Goal: Communication & Community: Connect with others

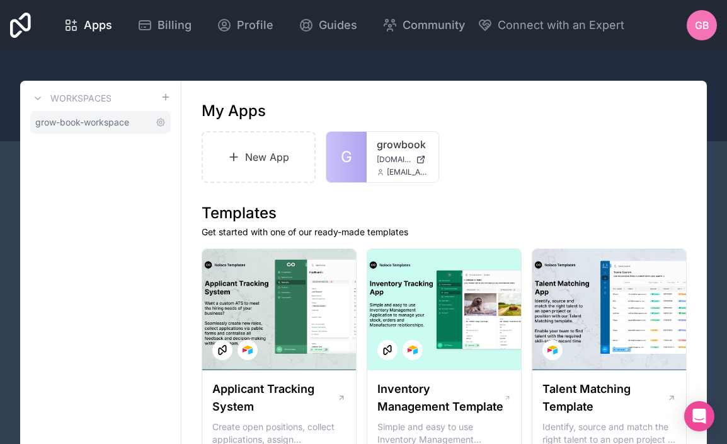
click at [127, 119] on span "grow-book-workspace" at bounding box center [82, 122] width 94 height 13
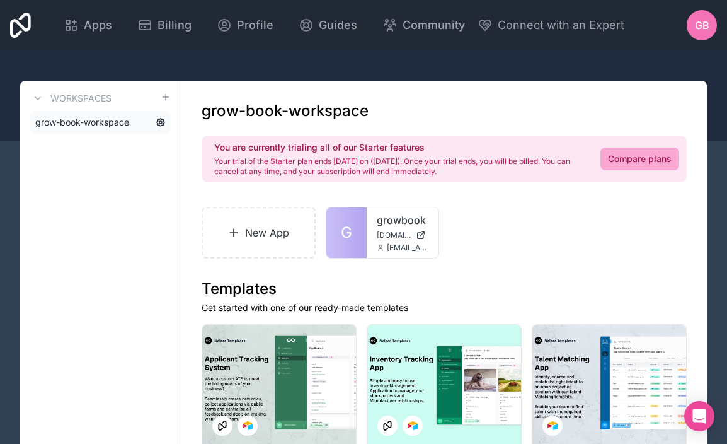
click at [159, 122] on icon at bounding box center [160, 122] width 3 height 3
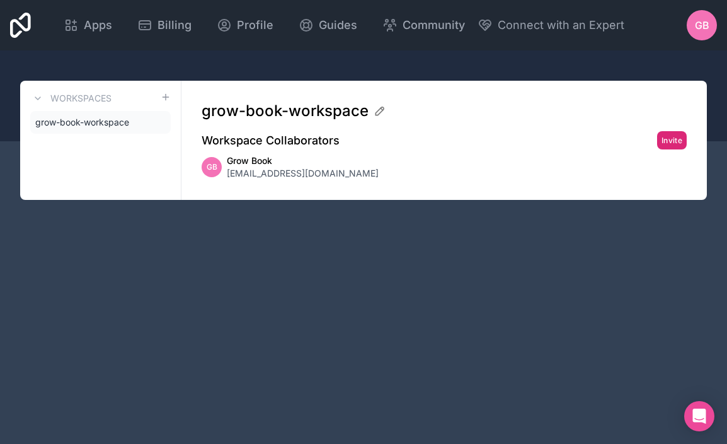
click at [675, 139] on button "Invite" at bounding box center [672, 140] width 30 height 18
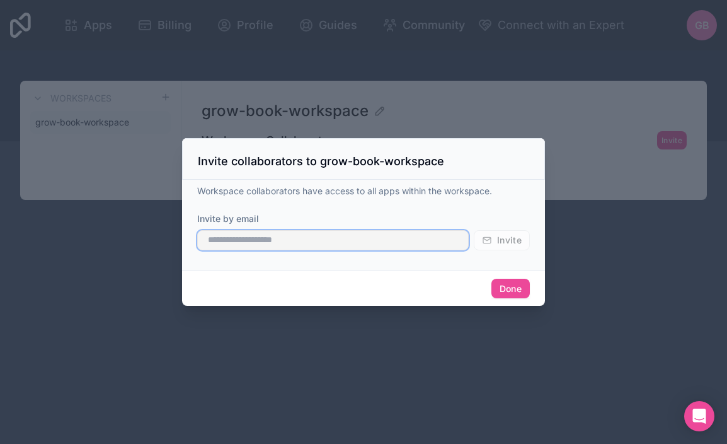
click at [340, 239] on input "text" at bounding box center [333, 240] width 272 height 20
paste input "**********"
type input "**********"
click at [474, 230] on button "Invite" at bounding box center [502, 240] width 56 height 20
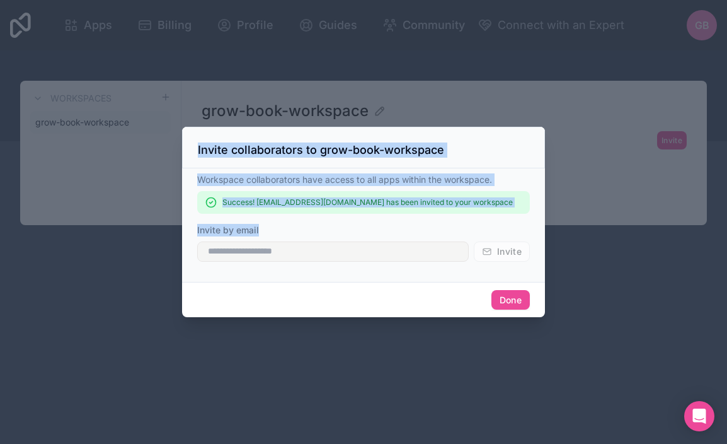
drag, startPoint x: 195, startPoint y: 109, endPoint x: 432, endPoint y: 234, distance: 268.3
click at [432, 234] on div "Invite collaborators to grow-book-workspace Workspace collaborators have access…" at bounding box center [363, 222] width 727 height 444
click at [573, 278] on div at bounding box center [363, 222] width 727 height 444
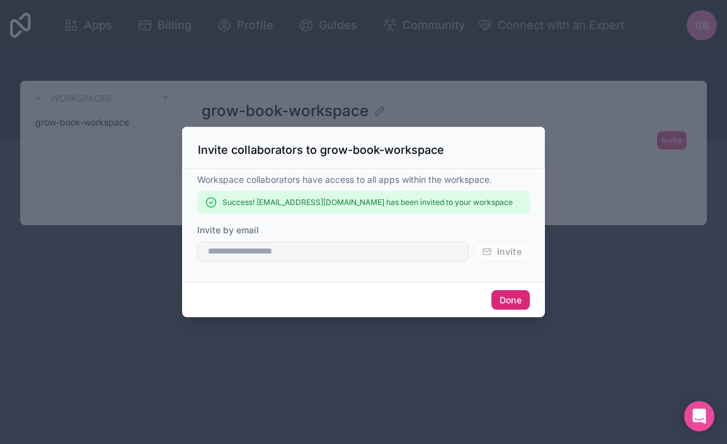
click at [508, 302] on button "Done" at bounding box center [510, 300] width 38 height 20
